Goal: Task Accomplishment & Management: Manage account settings

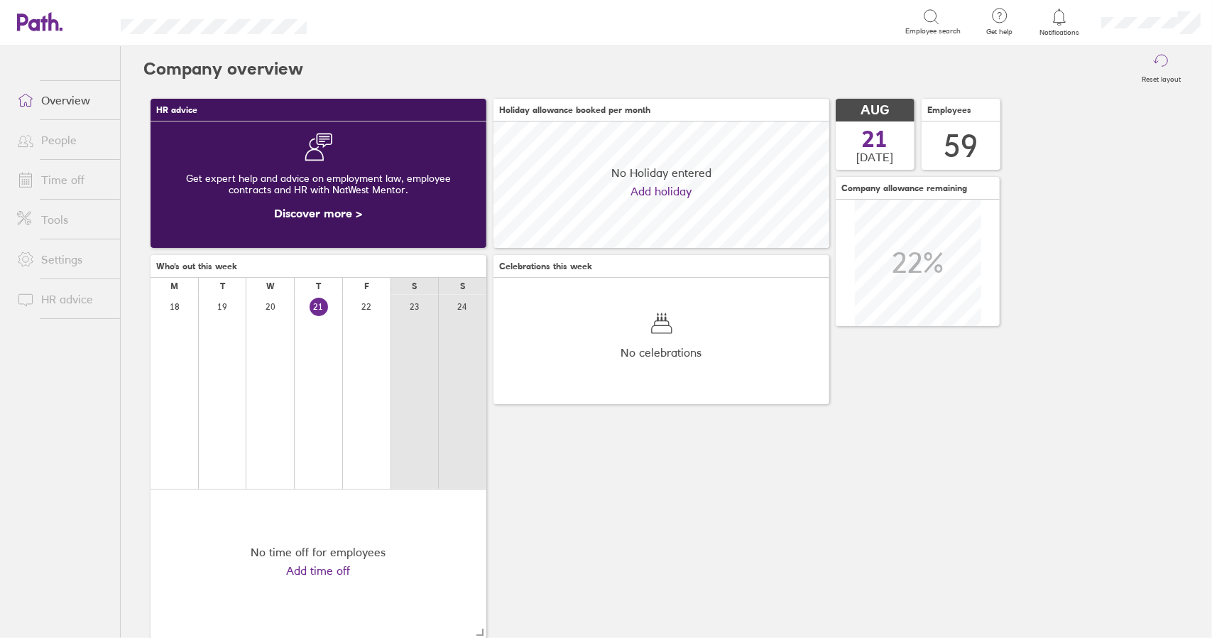
scroll to position [126, 335]
click at [65, 177] on link "Time off" at bounding box center [63, 179] width 114 height 28
